Goal: Task Accomplishment & Management: Manage account settings

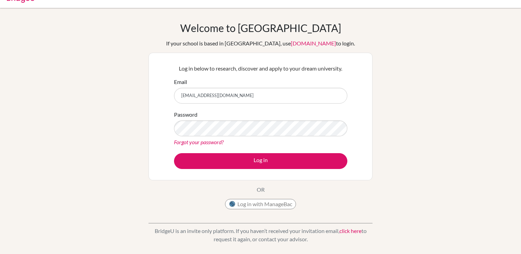
scroll to position [13, 0]
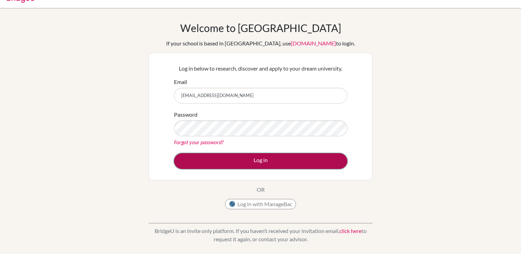
click at [229, 163] on button "Log in" at bounding box center [260, 161] width 173 height 16
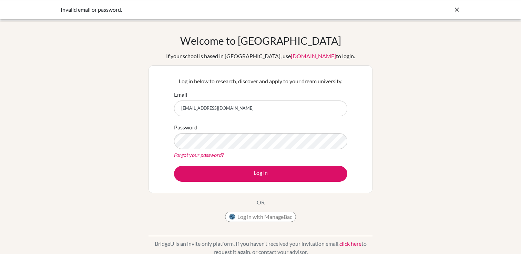
click at [213, 155] on link "Forgot your password?" at bounding box center [199, 155] width 50 height 7
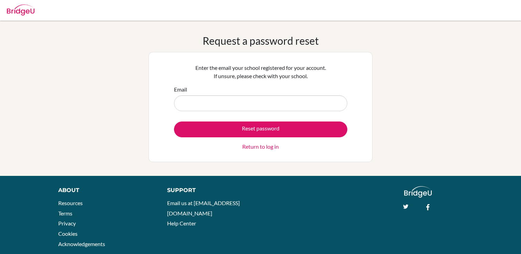
click at [232, 102] on input "Email" at bounding box center [260, 103] width 173 height 16
type input "[EMAIL_ADDRESS][DOMAIN_NAME]"
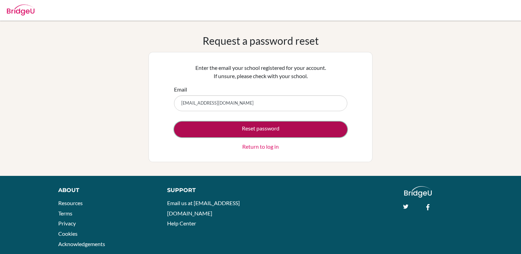
click at [319, 132] on button "Reset password" at bounding box center [260, 130] width 173 height 16
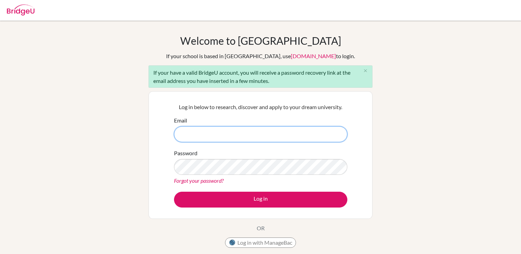
click at [230, 135] on input "Email" at bounding box center [260, 135] width 173 height 16
type input "dhilali@cas.ac.ma"
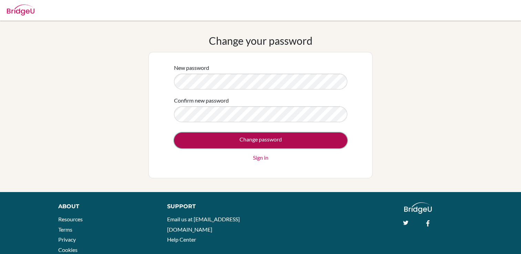
click at [315, 141] on input "Change password" at bounding box center [260, 141] width 173 height 16
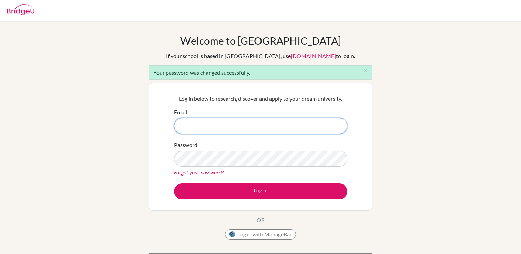
click at [201, 131] on input "Email" at bounding box center [260, 126] width 173 height 16
type input "dhilali@cas.ac.ma"
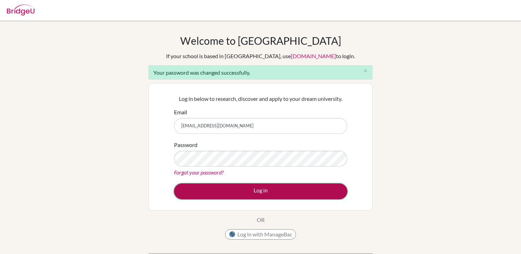
click at [265, 185] on button "Log in" at bounding box center [260, 192] width 173 height 16
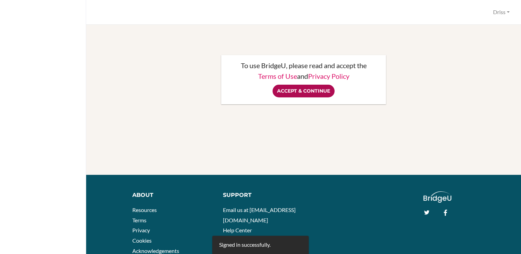
click at [316, 89] on input "Accept & Continue" at bounding box center [304, 91] width 62 height 13
